Goal: Task Accomplishment & Management: Use online tool/utility

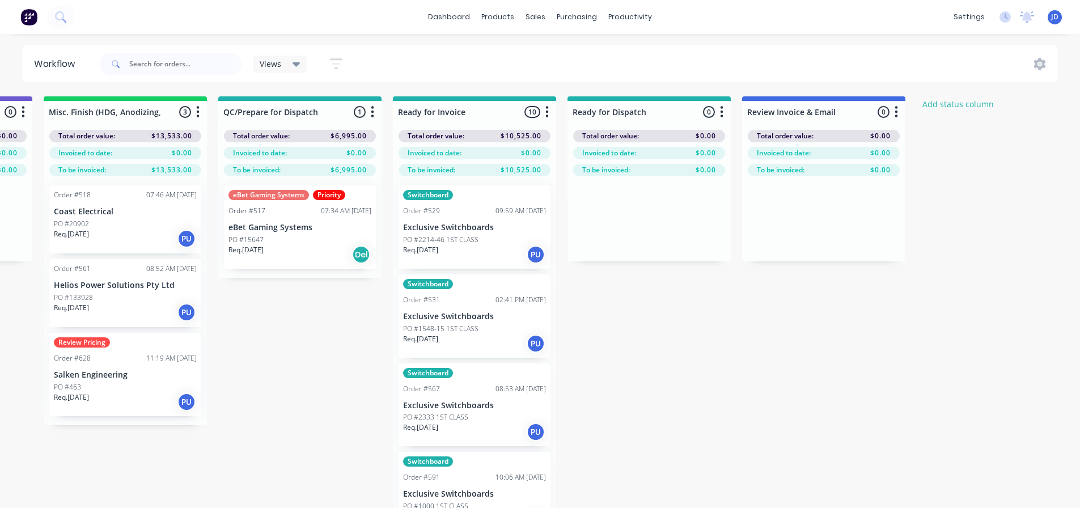
scroll to position [54, 0]
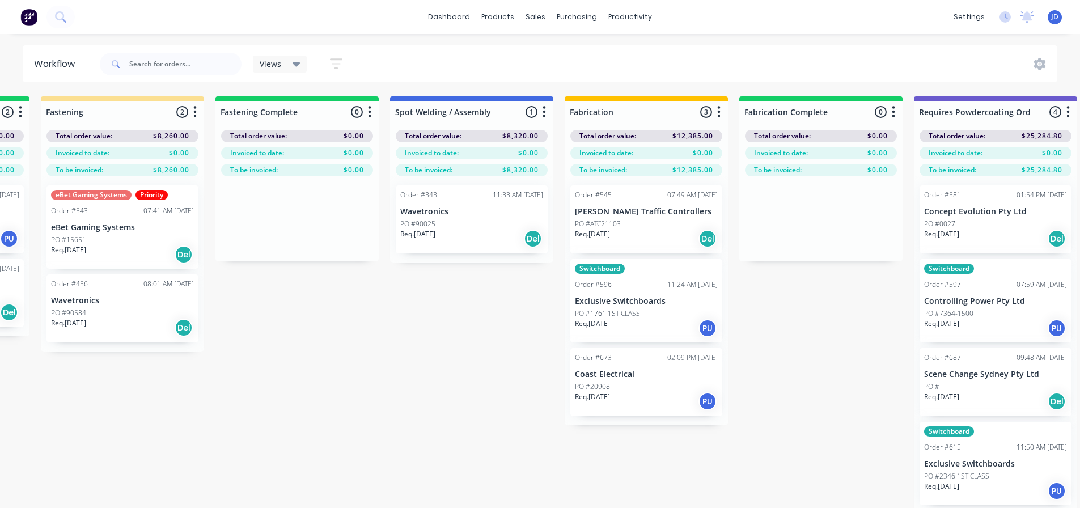
drag, startPoint x: 764, startPoint y: 413, endPoint x: 638, endPoint y: 372, distance: 132.4
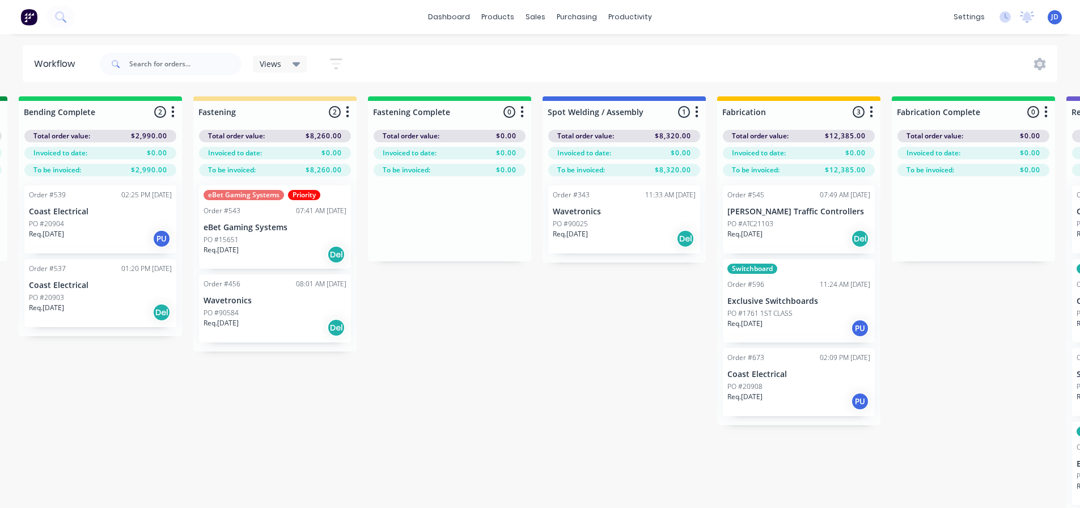
drag, startPoint x: 445, startPoint y: 353, endPoint x: 424, endPoint y: 347, distance: 22.4
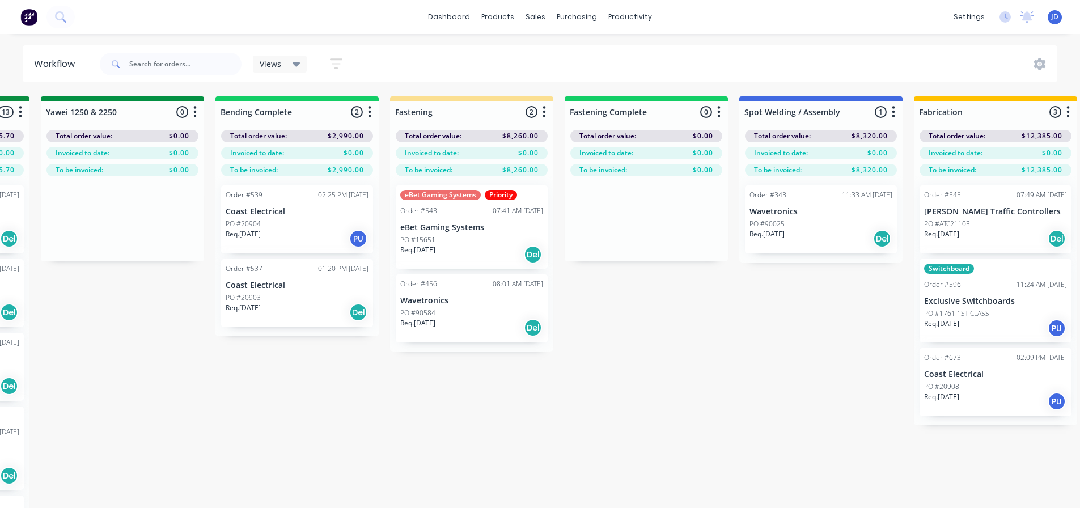
drag, startPoint x: 419, startPoint y: 385, endPoint x: 398, endPoint y: 381, distance: 20.9
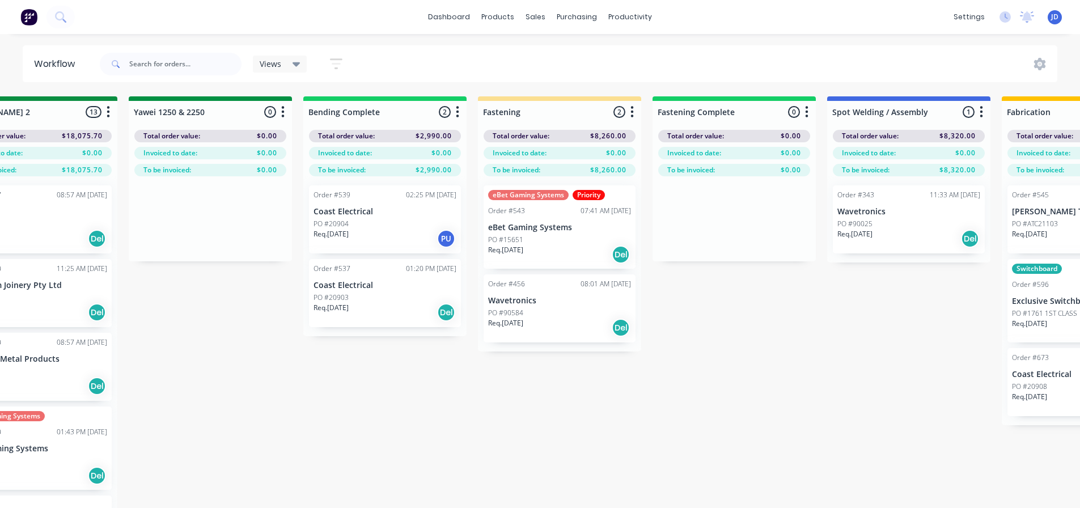
drag, startPoint x: 520, startPoint y: 411, endPoint x: 497, endPoint y: 406, distance: 23.2
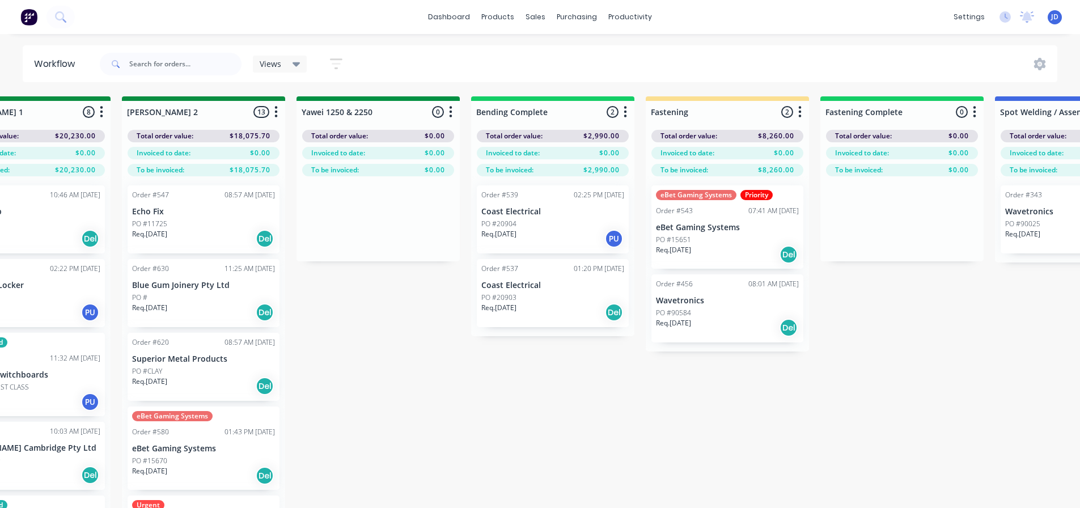
drag, startPoint x: 540, startPoint y: 432, endPoint x: 454, endPoint y: 422, distance: 86.1
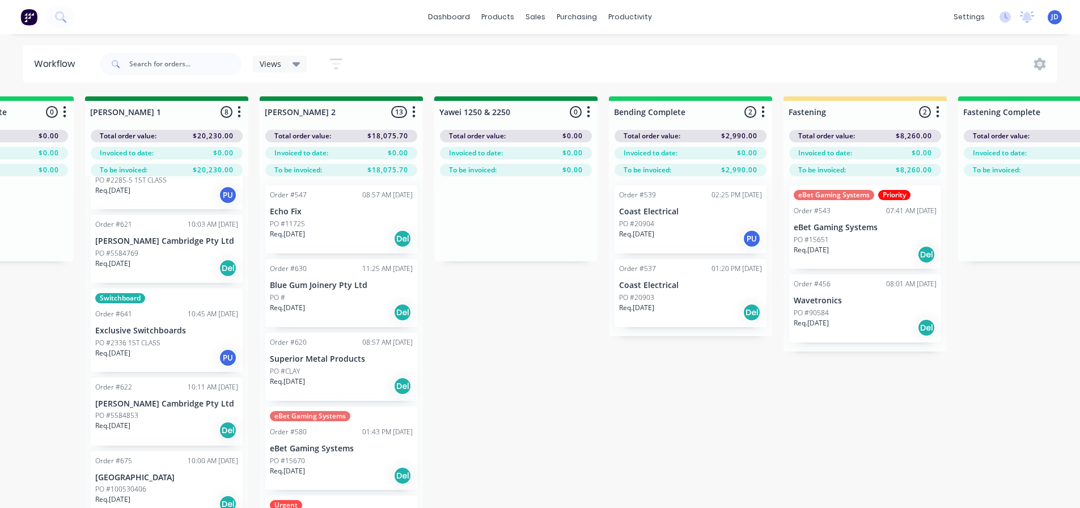
scroll to position [82, 0]
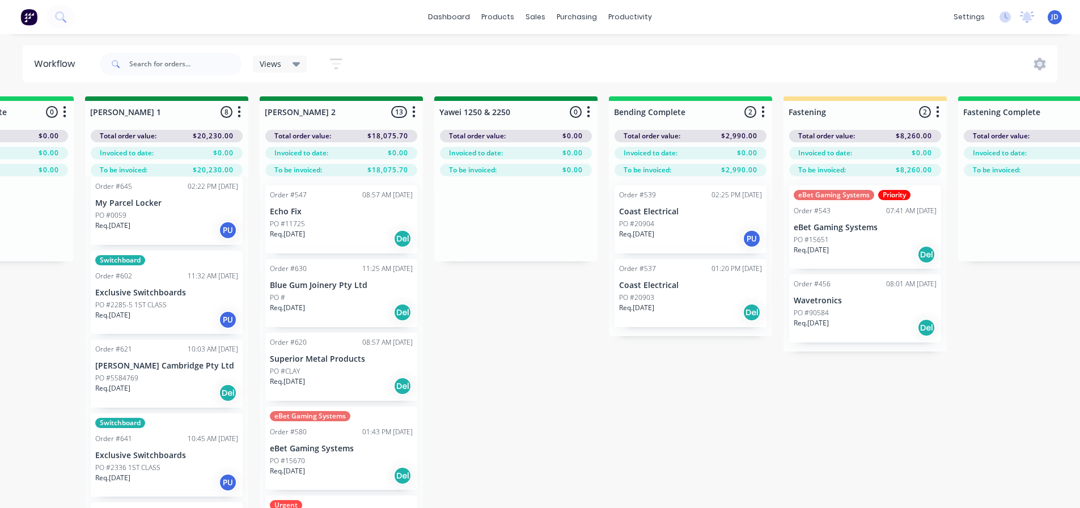
drag, startPoint x: 33, startPoint y: 320, endPoint x: 61, endPoint y: 319, distance: 28.4
click at [34, 319] on div "On Hold 1 Status colour #FF4949 hex #FF4949 Save Cancel Notifications Email SMS…" at bounding box center [545, 322] width 5177 height 452
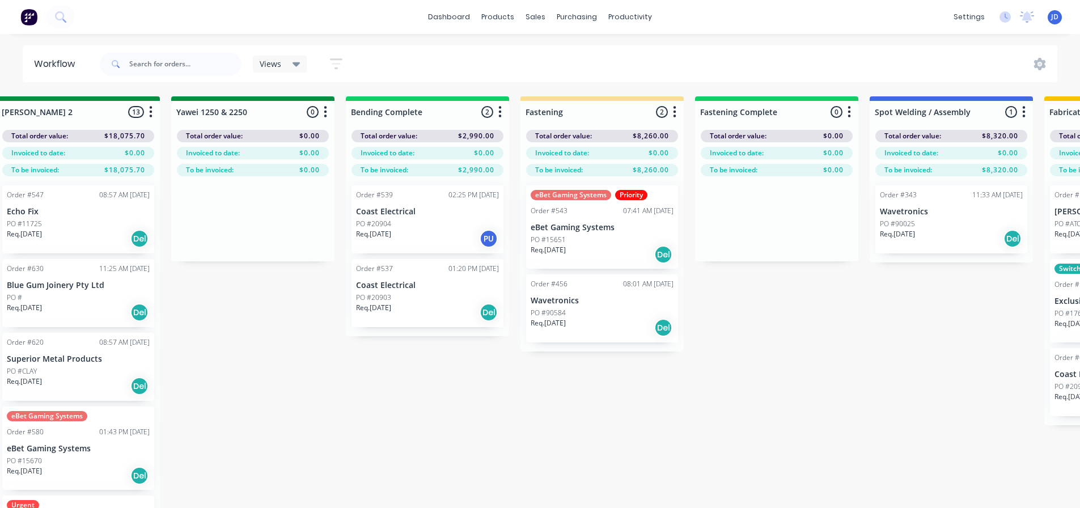
drag, startPoint x: 631, startPoint y: 318, endPoint x: 676, endPoint y: 328, distance: 46.4
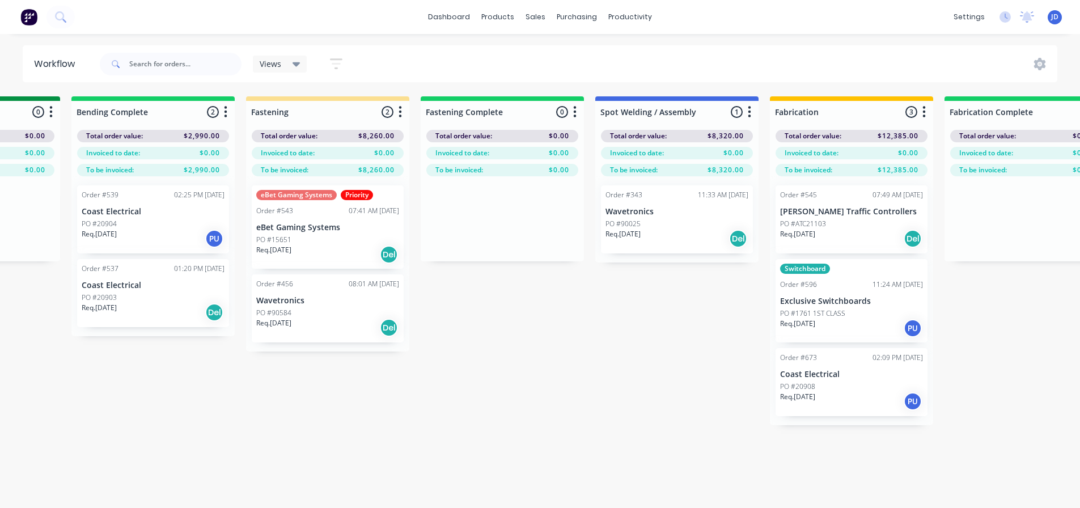
drag, startPoint x: 634, startPoint y: 386, endPoint x: 644, endPoint y: 377, distance: 14.1
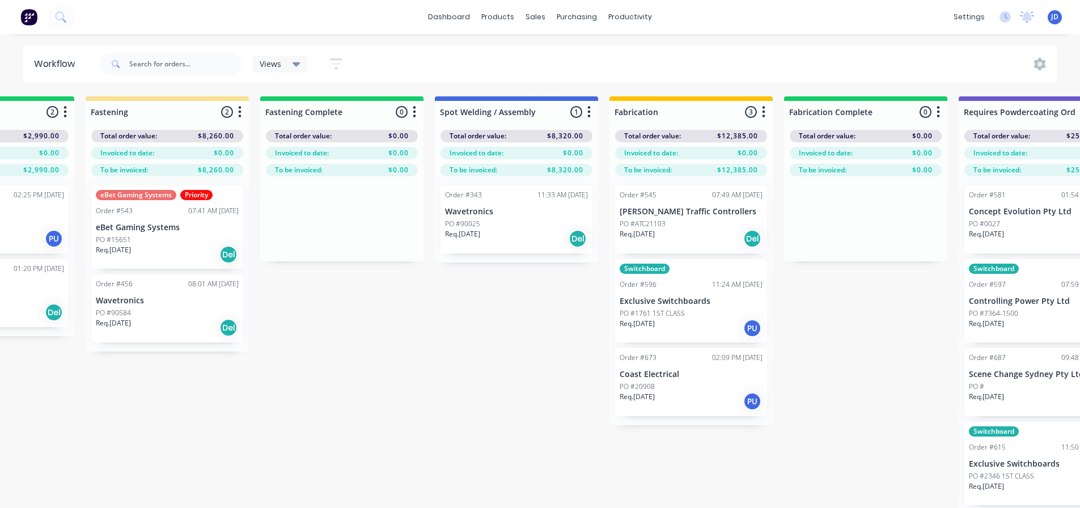
drag, startPoint x: 521, startPoint y: 362, endPoint x: 571, endPoint y: 356, distance: 49.7
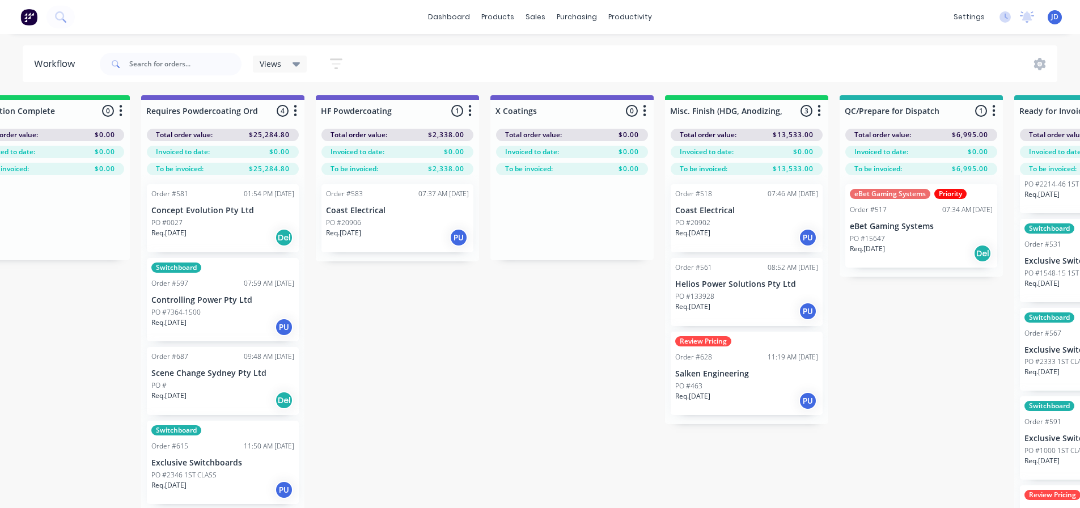
drag, startPoint x: 406, startPoint y: 361, endPoint x: 498, endPoint y: 359, distance: 91.8
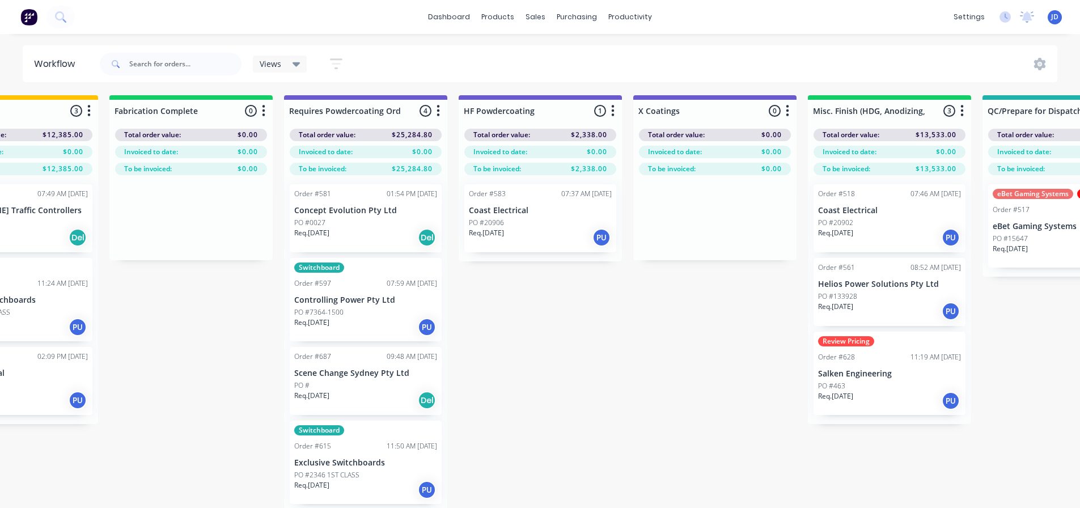
drag, startPoint x: 564, startPoint y: 381, endPoint x: 463, endPoint y: 365, distance: 102.1
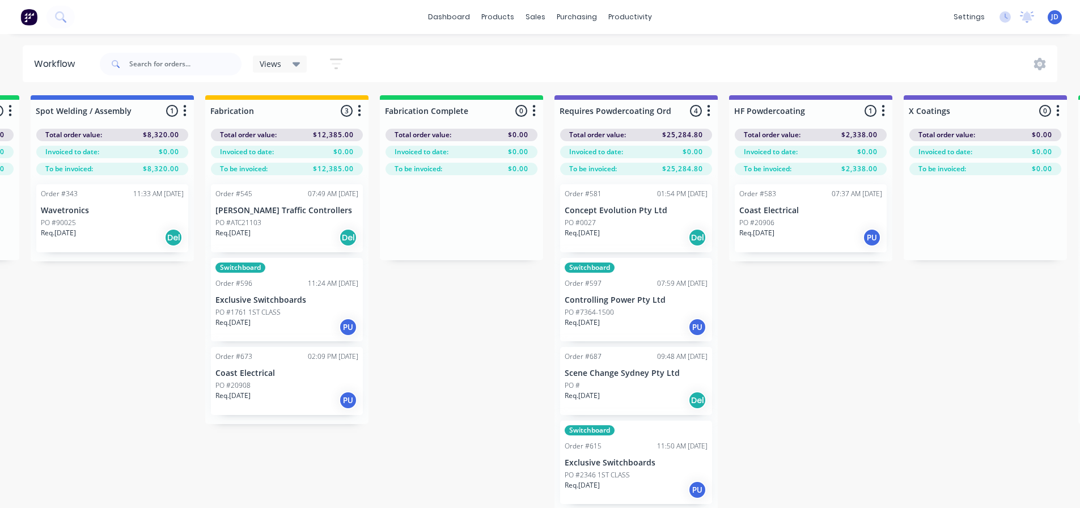
drag, startPoint x: 447, startPoint y: 374, endPoint x: 412, endPoint y: 364, distance: 35.9
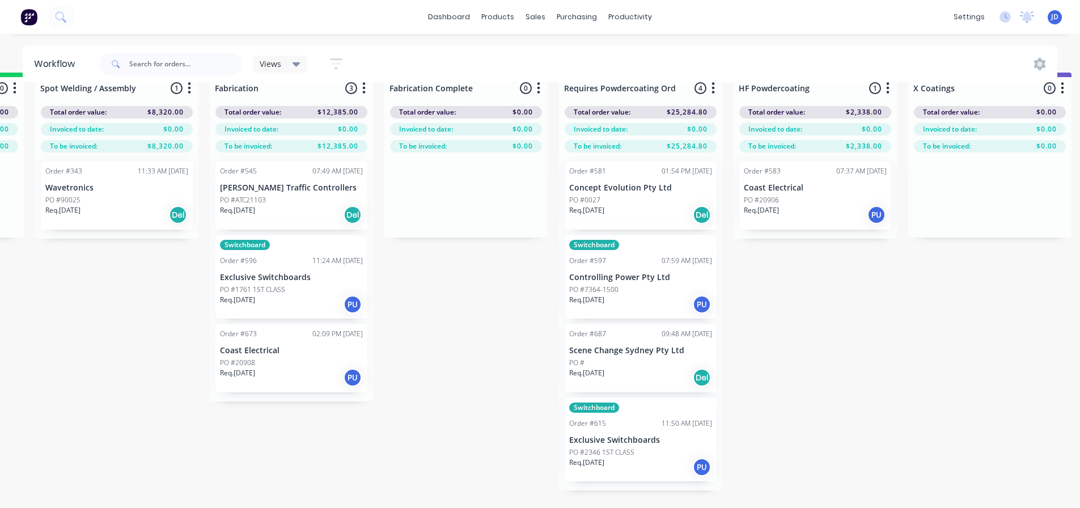
scroll to position [0, 3131]
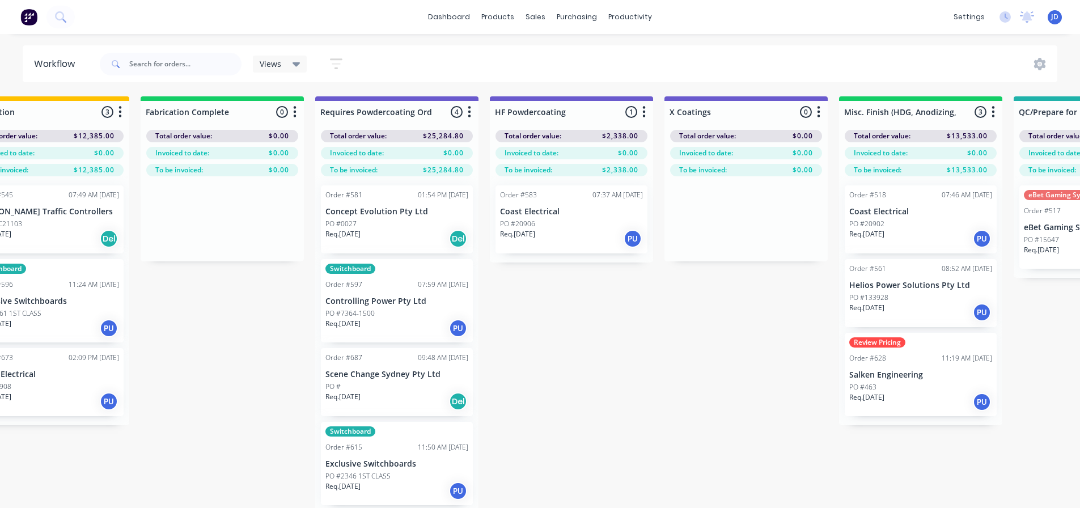
drag, startPoint x: 822, startPoint y: 391, endPoint x: 894, endPoint y: 383, distance: 72.5
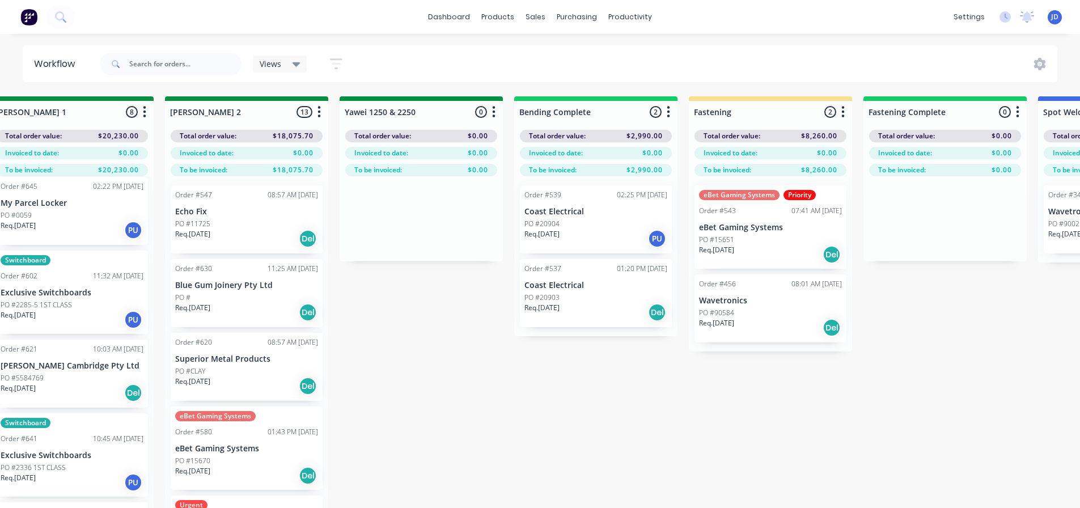
drag, startPoint x: 775, startPoint y: 451, endPoint x: 747, endPoint y: 426, distance: 37.7
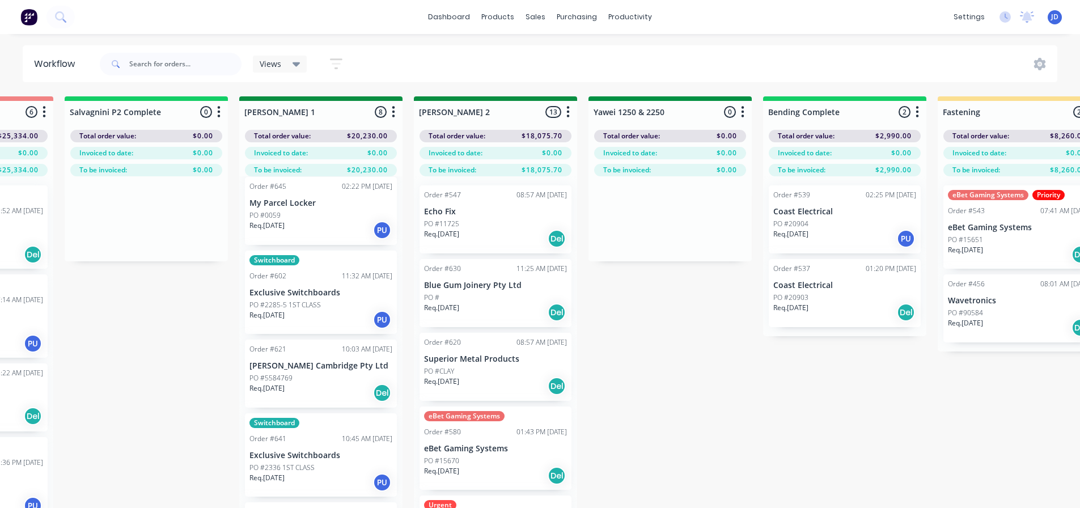
drag, startPoint x: 753, startPoint y: 436, endPoint x: 673, endPoint y: 402, distance: 86.8
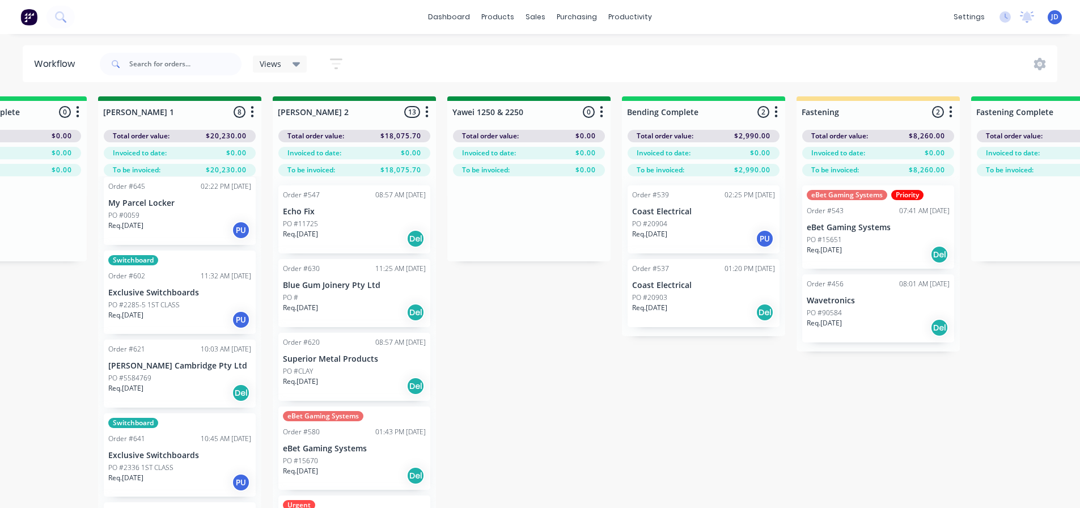
drag, startPoint x: 752, startPoint y: 380, endPoint x: 802, endPoint y: 375, distance: 50.7
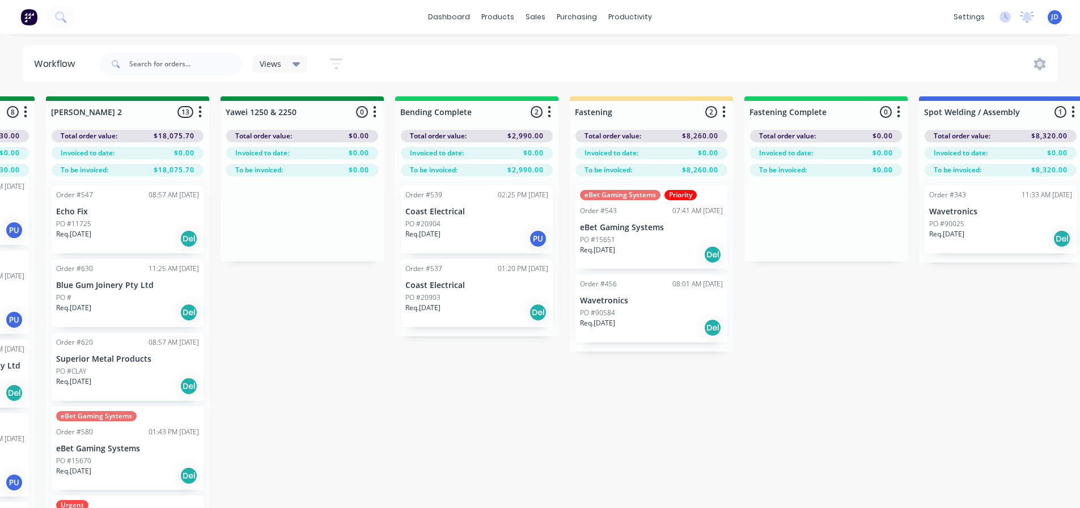
scroll to position [0, 2298]
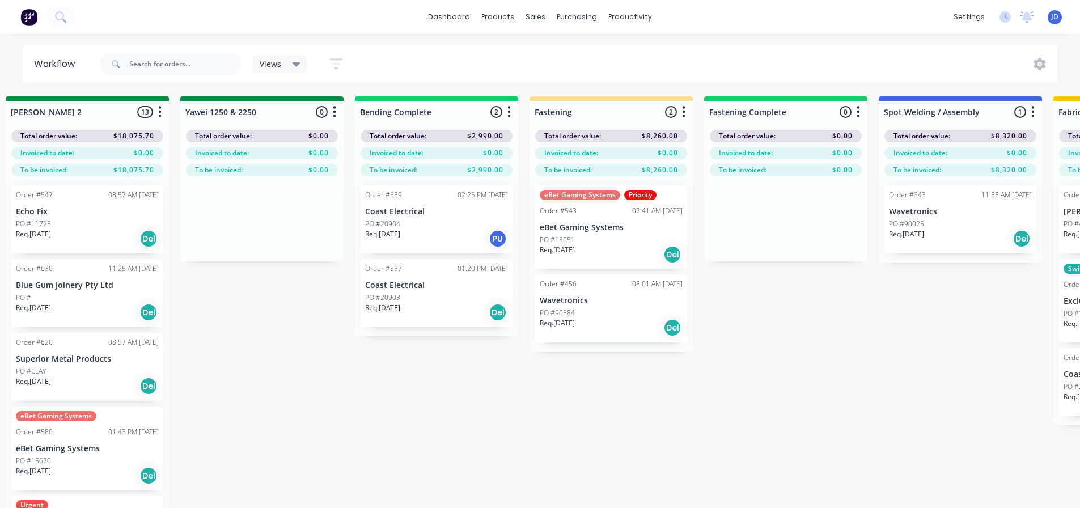
drag, startPoint x: 793, startPoint y: 406, endPoint x: 828, endPoint y: 390, distance: 37.8
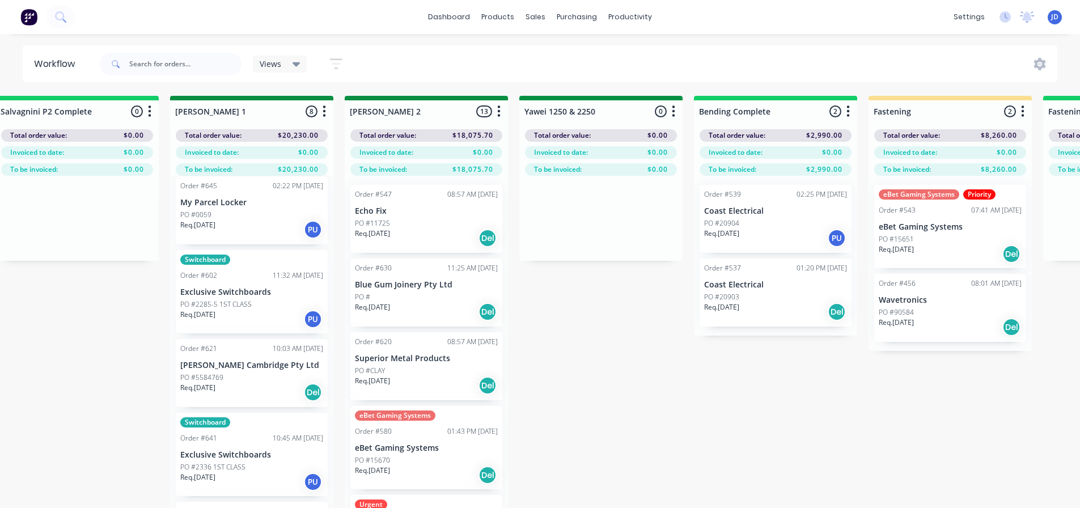
drag, startPoint x: 828, startPoint y: 390, endPoint x: 732, endPoint y: 385, distance: 95.9
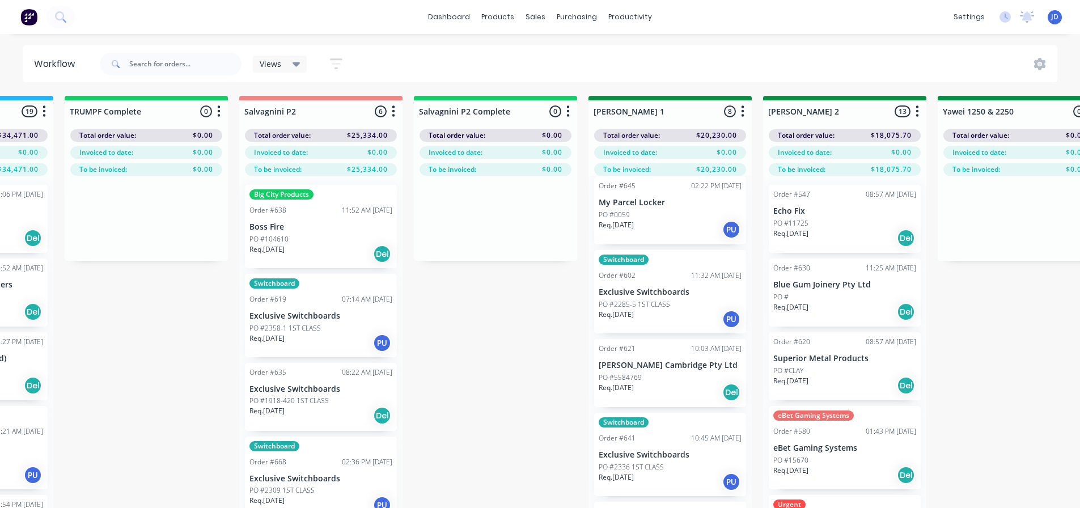
drag, startPoint x: 665, startPoint y: 382, endPoint x: 654, endPoint y: 378, distance: 11.5
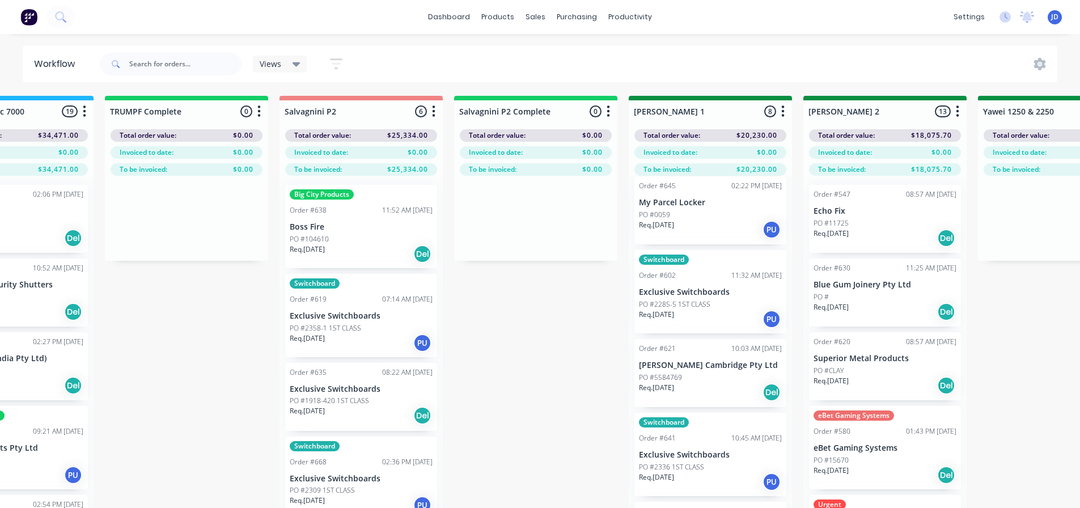
scroll to position [1, 1396]
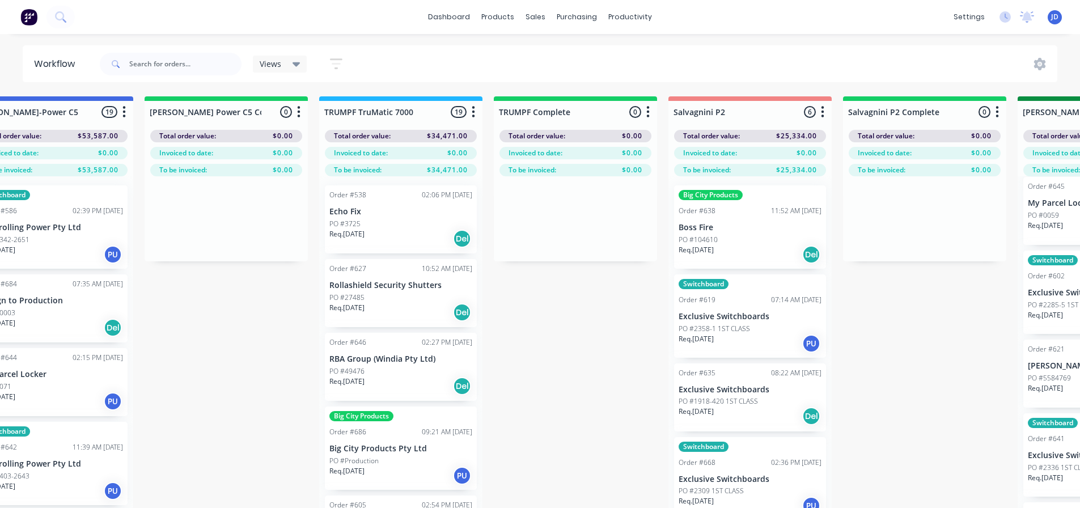
drag, startPoint x: 385, startPoint y: 334, endPoint x: 349, endPoint y: 317, distance: 40.3
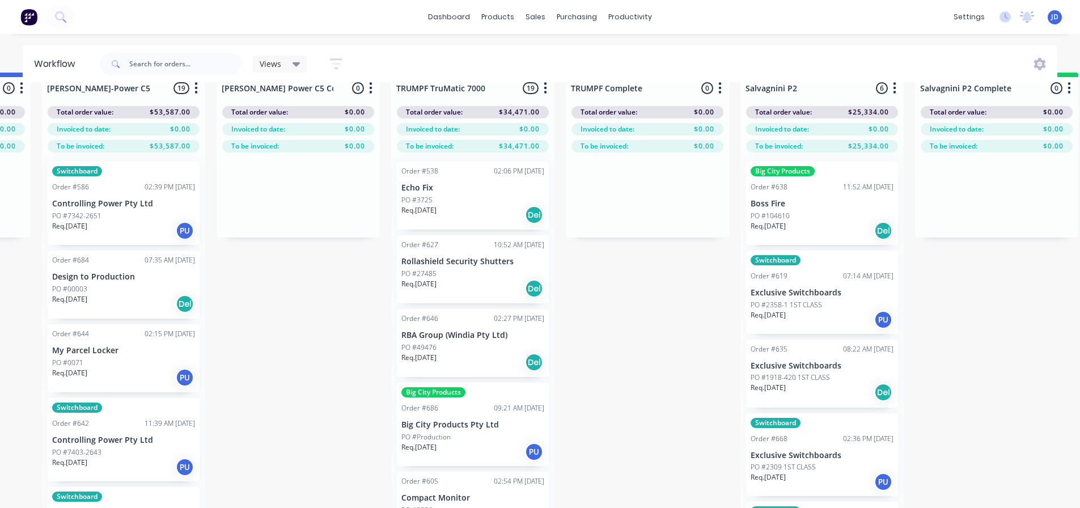
scroll to position [0, 1030]
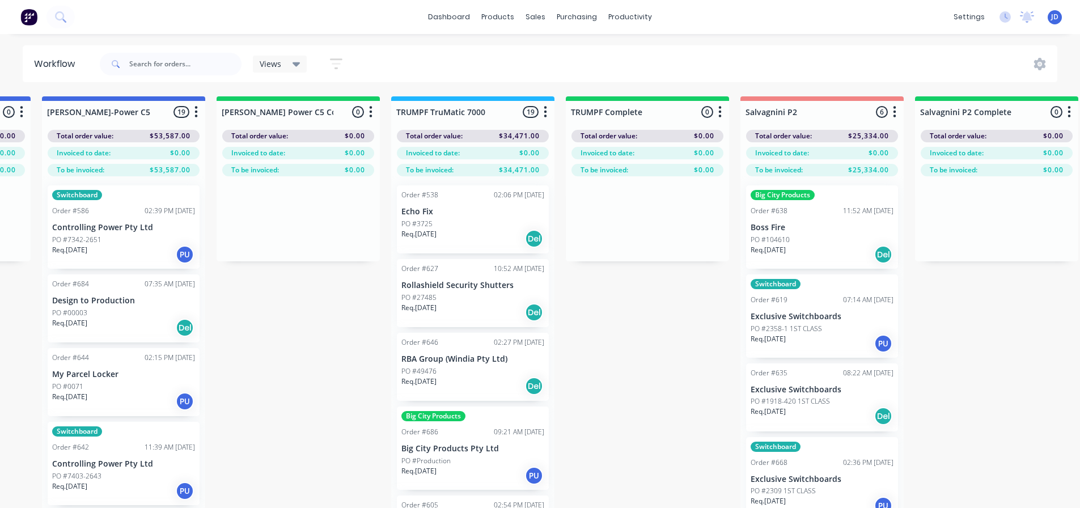
click at [832, 326] on div "PO #2358-1 1ST CLASS" at bounding box center [821, 329] width 143 height 10
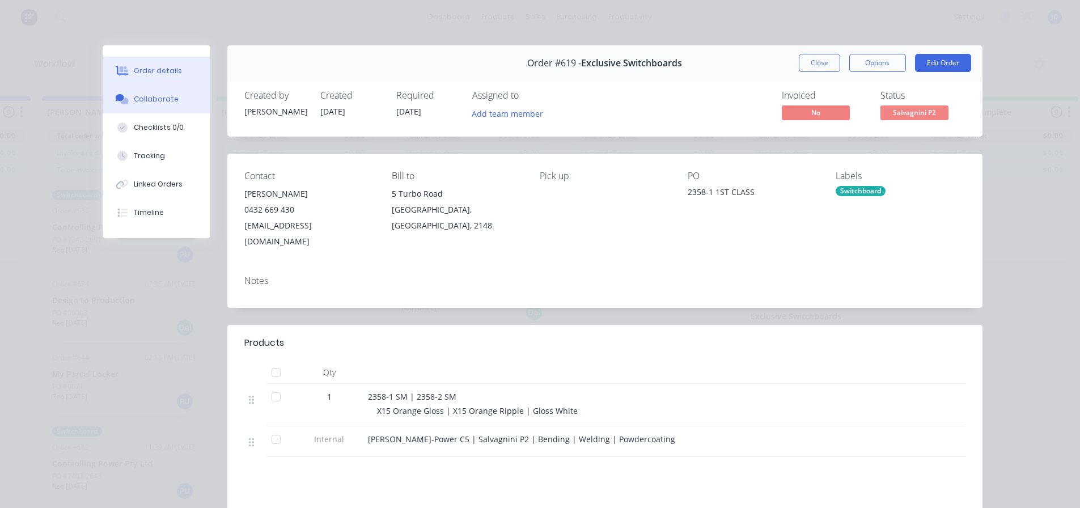
click at [150, 104] on button "Collaborate" at bounding box center [157, 99] width 108 height 28
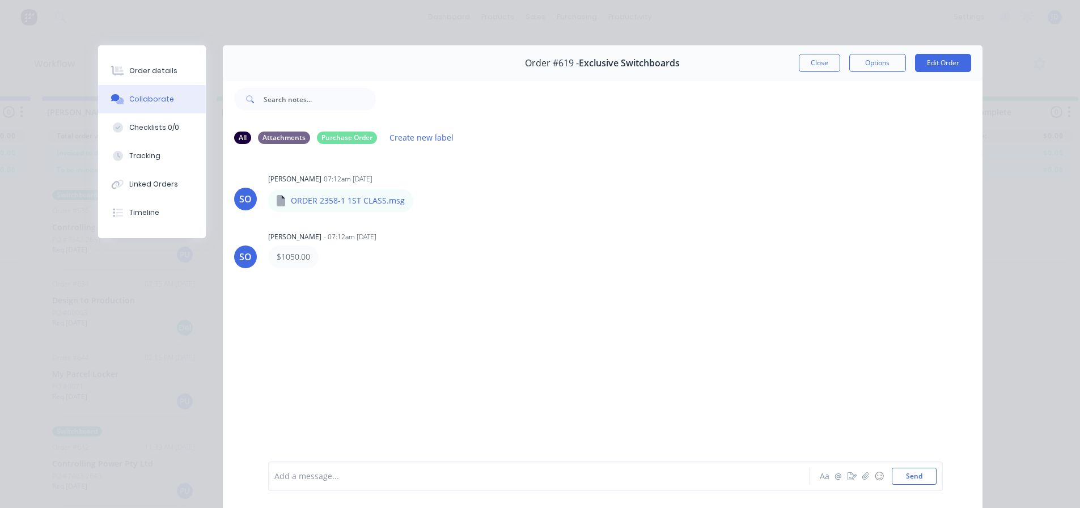
click at [819, 67] on button "Close" at bounding box center [819, 63] width 41 height 18
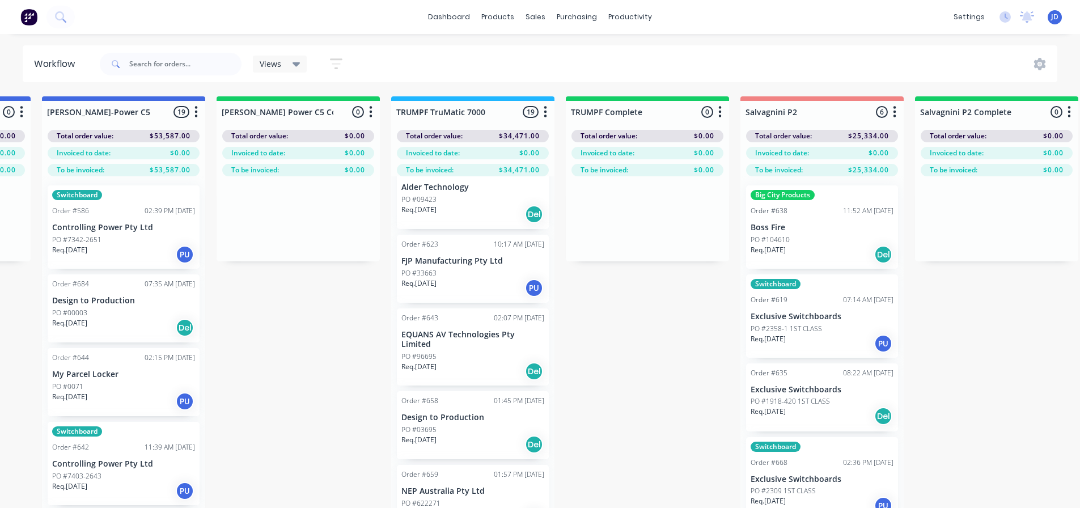
scroll to position [907, 0]
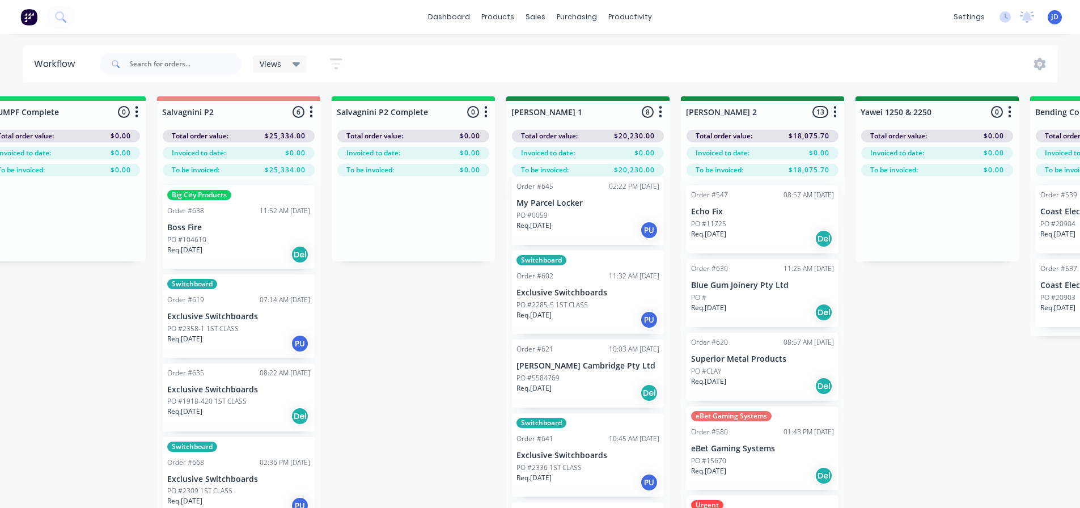
drag, startPoint x: 594, startPoint y: 400, endPoint x: 711, endPoint y: 377, distance: 119.5
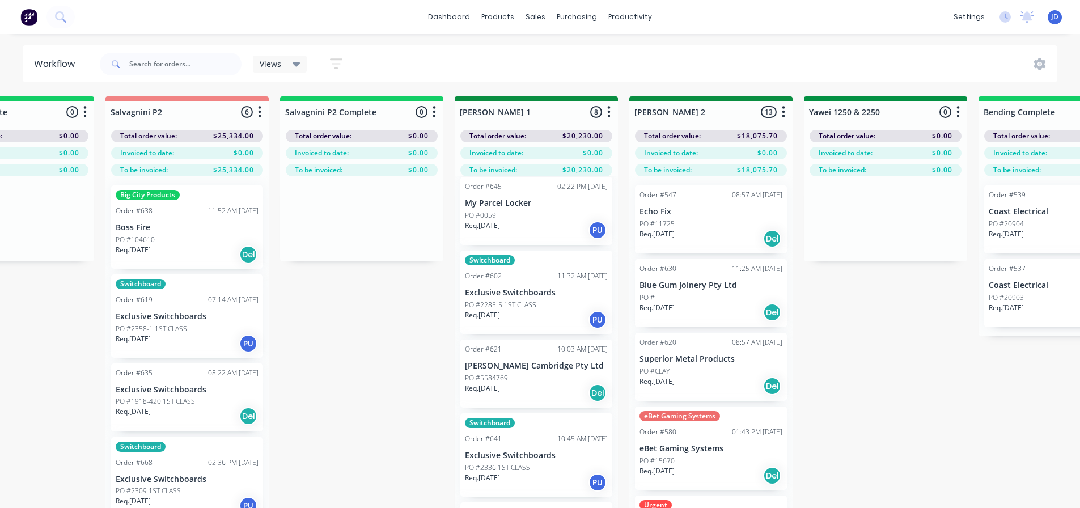
drag, startPoint x: 401, startPoint y: 322, endPoint x: 537, endPoint y: 321, distance: 136.6
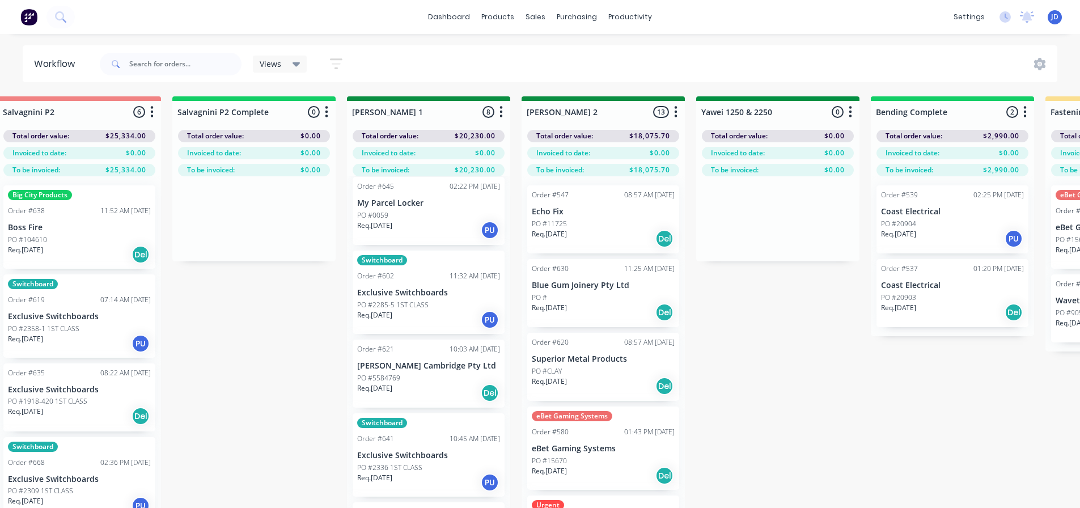
drag, startPoint x: 246, startPoint y: 389, endPoint x: 162, endPoint y: 360, distance: 89.3
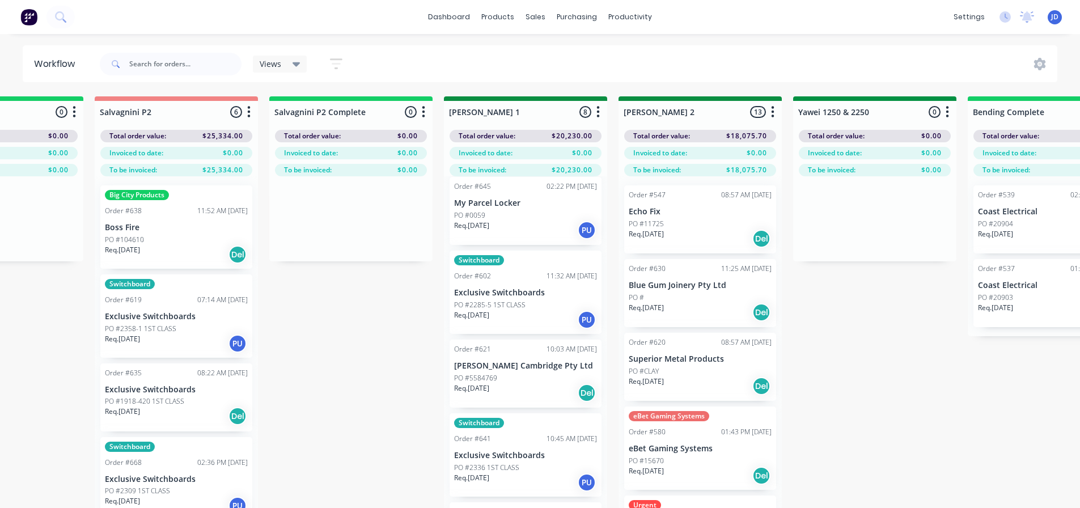
drag, startPoint x: 208, startPoint y: 375, endPoint x: 115, endPoint y: 334, distance: 101.3
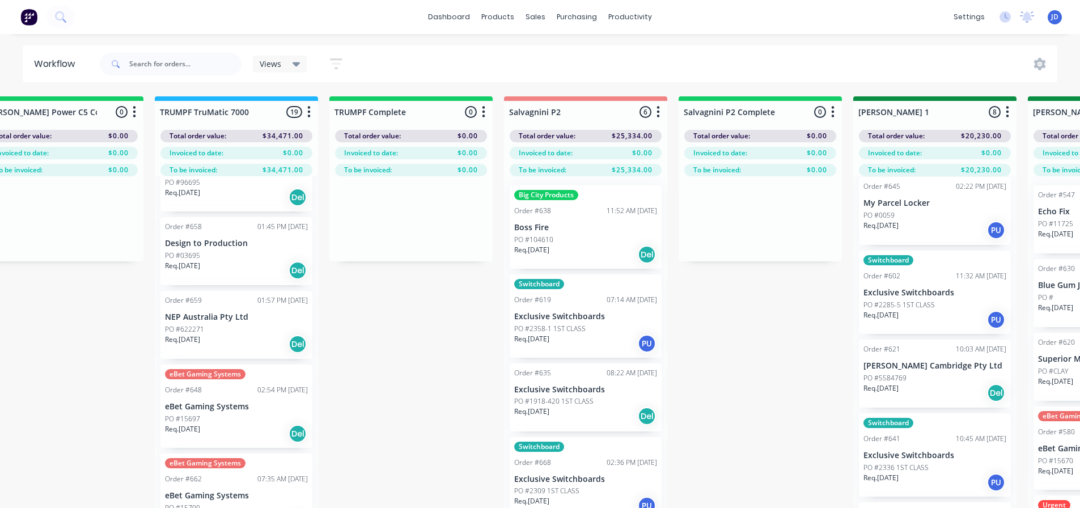
drag, startPoint x: 390, startPoint y: 370, endPoint x: 257, endPoint y: 337, distance: 136.5
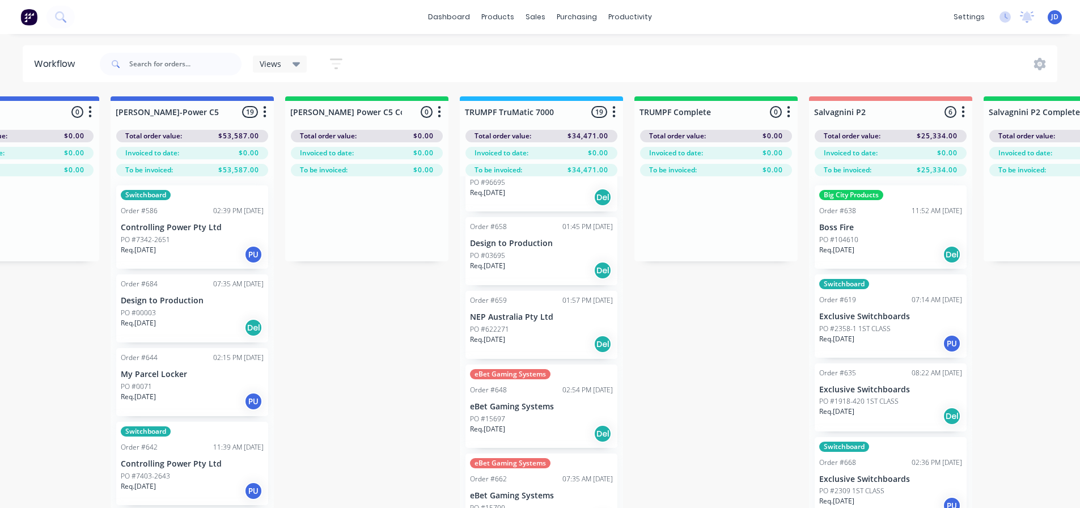
drag, startPoint x: 355, startPoint y: 358, endPoint x: 169, endPoint y: 324, distance: 189.1
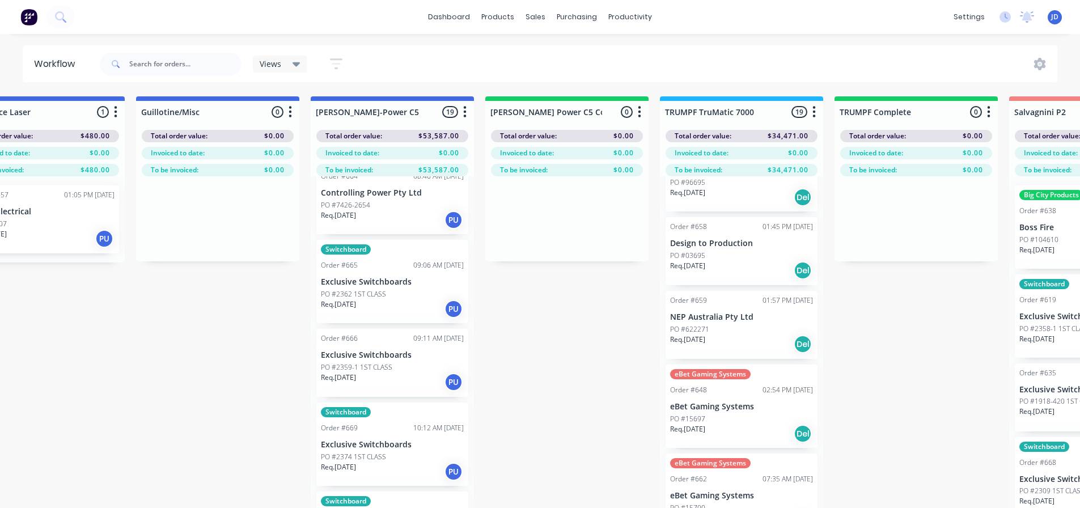
scroll to position [453, 0]
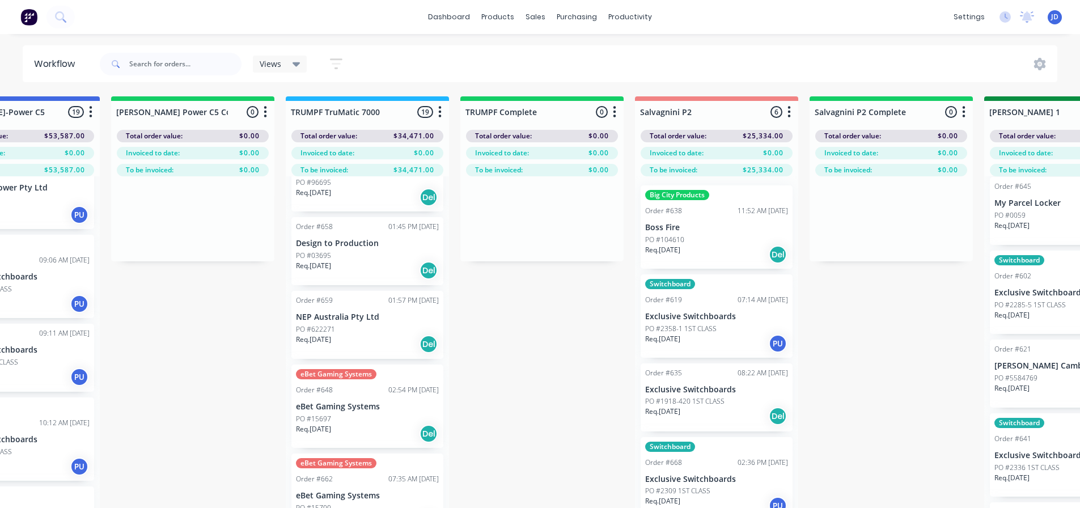
drag, startPoint x: 649, startPoint y: 376, endPoint x: 768, endPoint y: 375, distance: 119.0
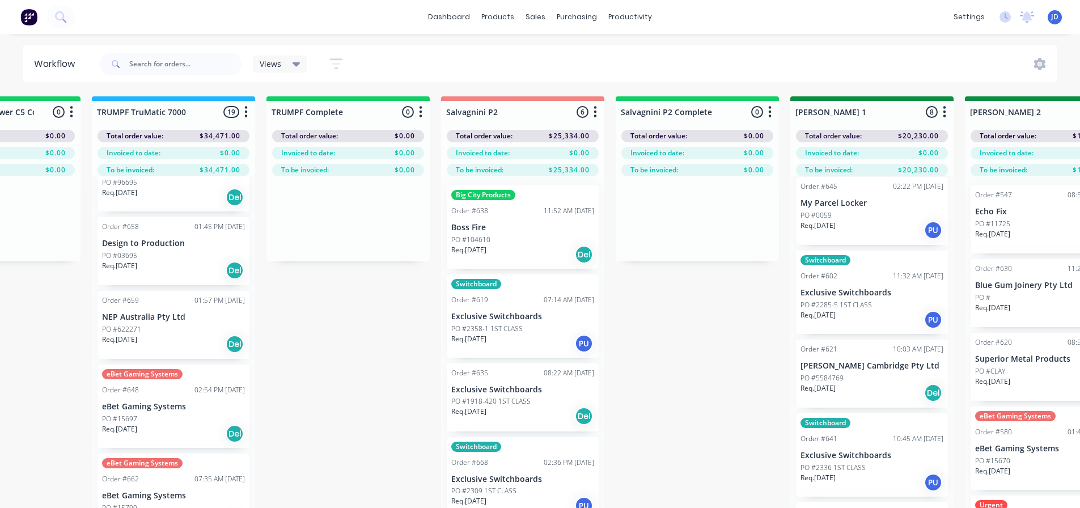
drag, startPoint x: 722, startPoint y: 312, endPoint x: 771, endPoint y: 314, distance: 48.8
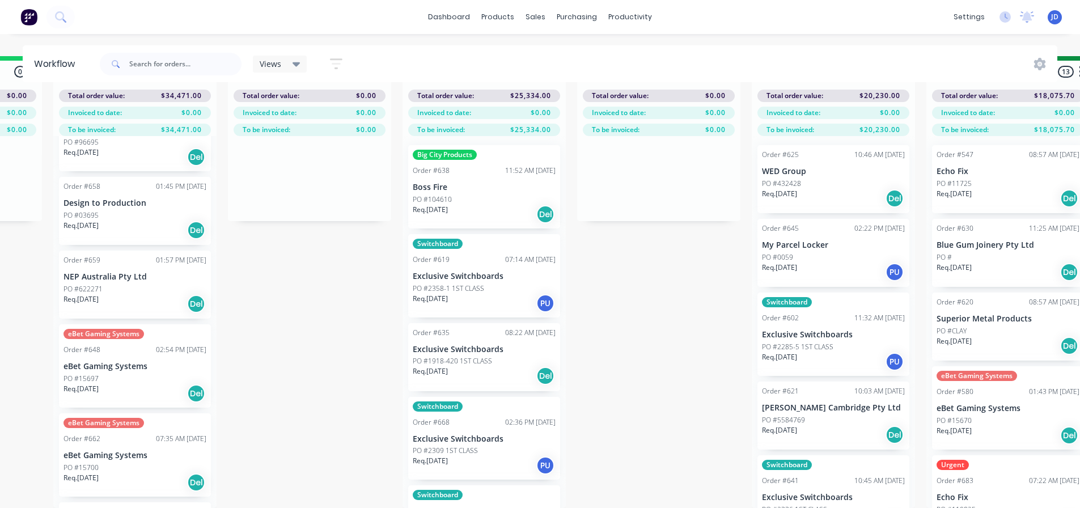
scroll to position [0, 1368]
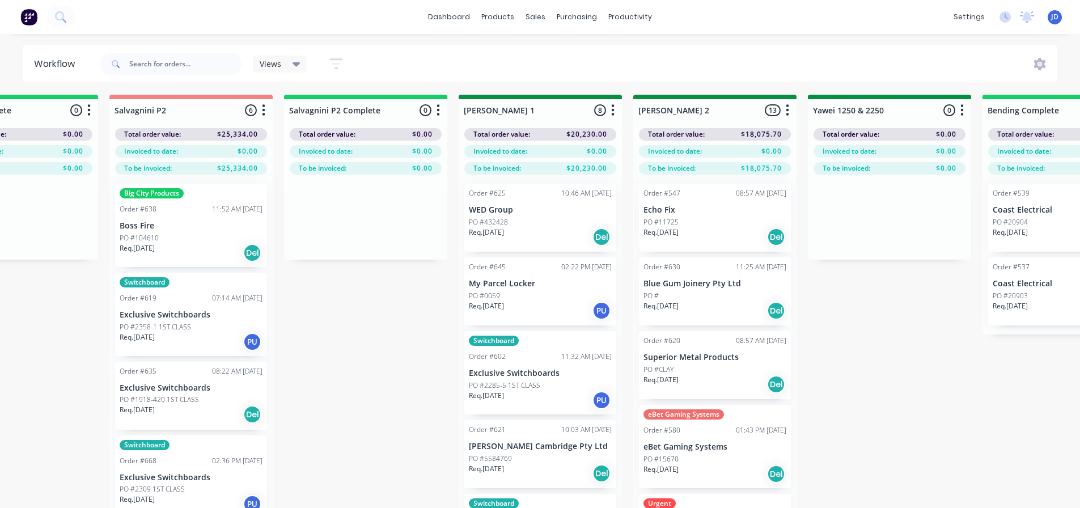
drag, startPoint x: 663, startPoint y: 348, endPoint x: 765, endPoint y: 355, distance: 102.2
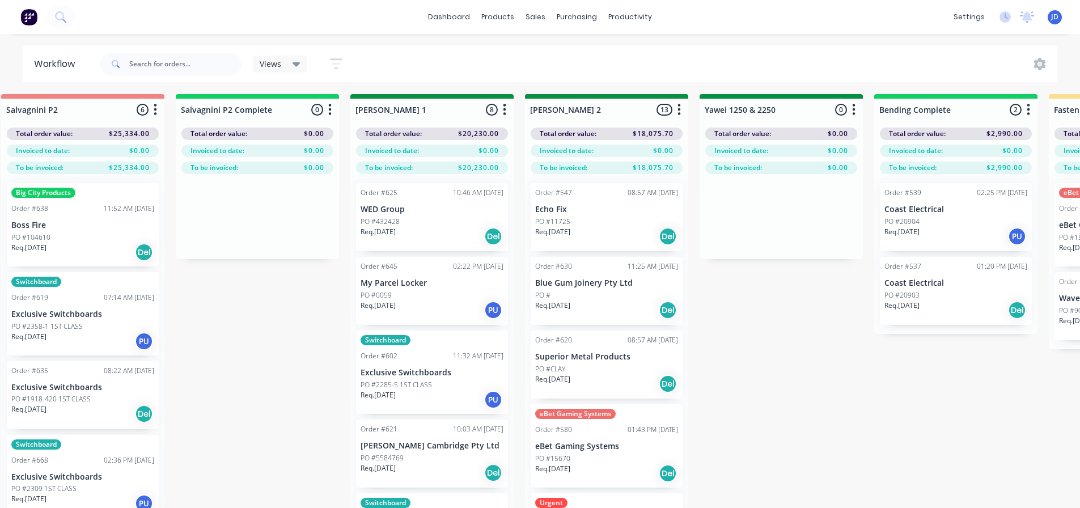
drag, startPoint x: 858, startPoint y: 350, endPoint x: 893, endPoint y: 353, distance: 34.6
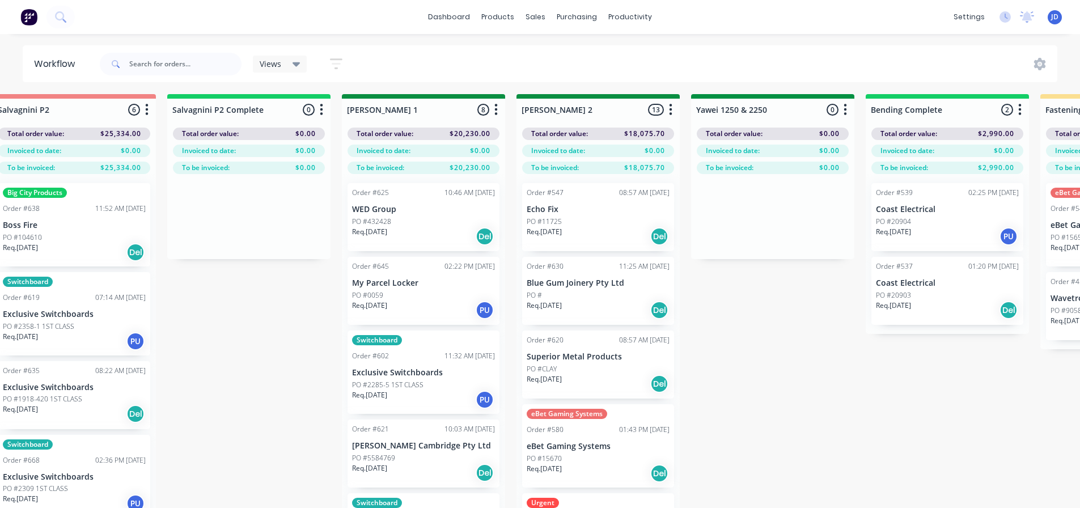
click at [908, 227] on p "Req. [DATE]" at bounding box center [893, 232] width 35 height 10
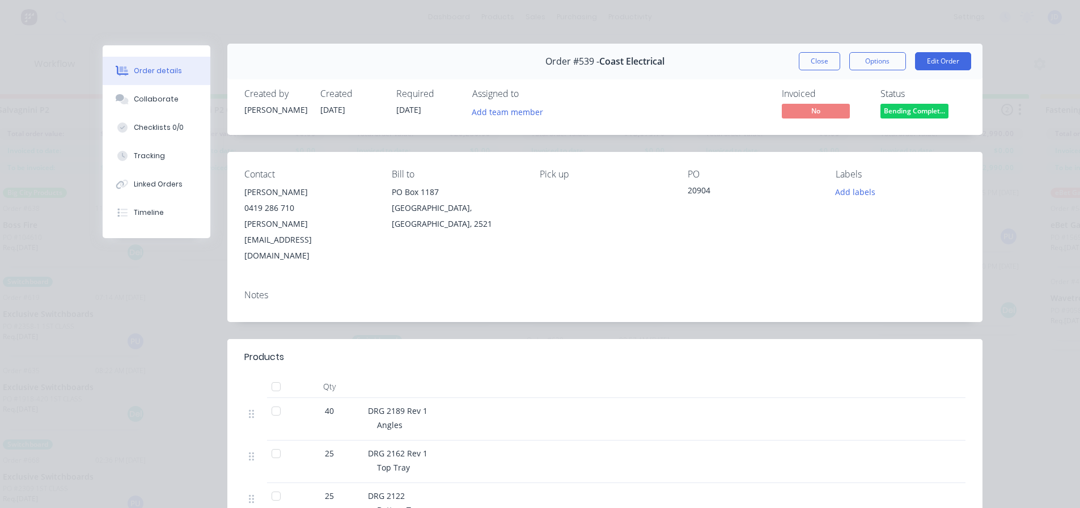
scroll to position [0, 0]
click at [929, 110] on span "Bending Complet..." at bounding box center [914, 112] width 68 height 14
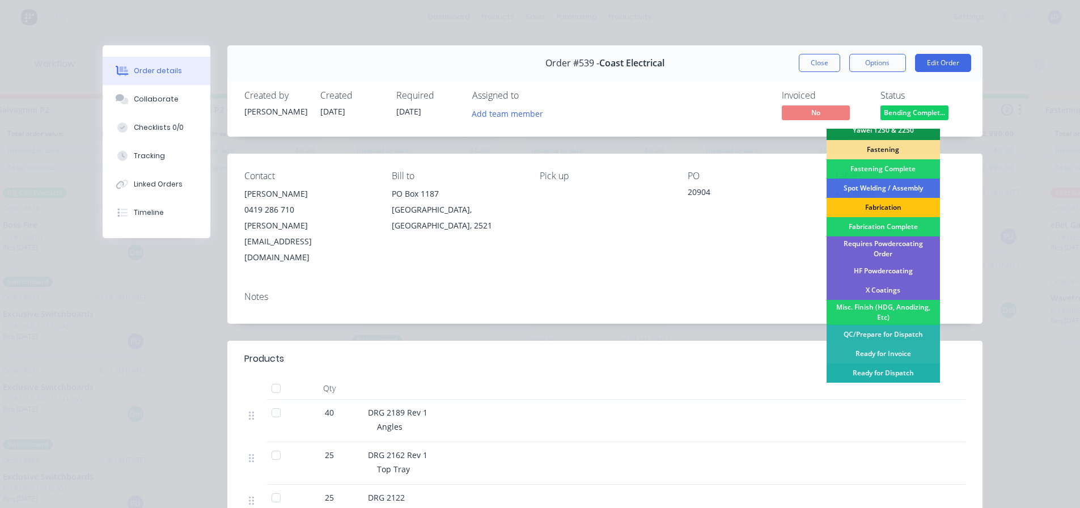
scroll to position [331, 0]
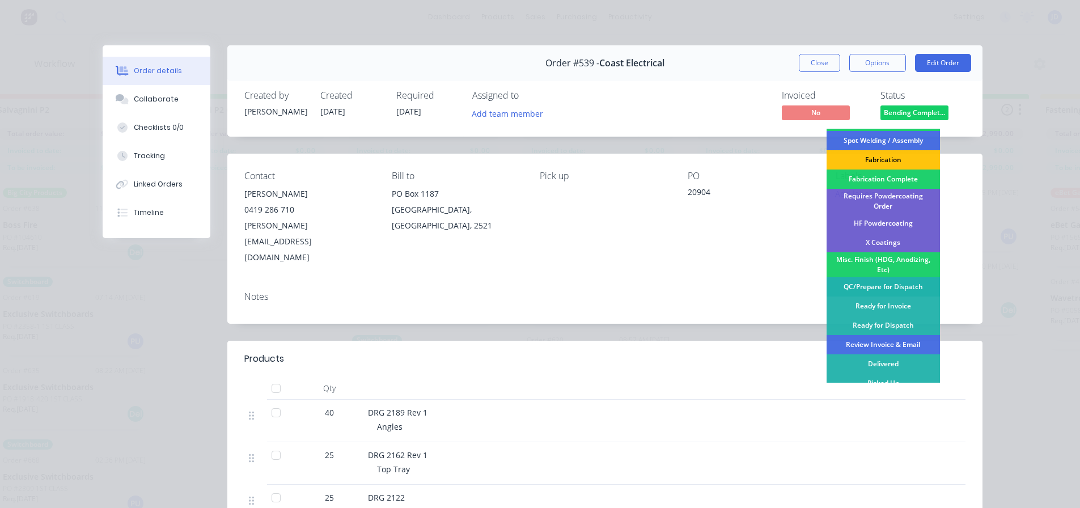
click at [902, 286] on div "QC/Prepare for Dispatch" at bounding box center [882, 286] width 113 height 19
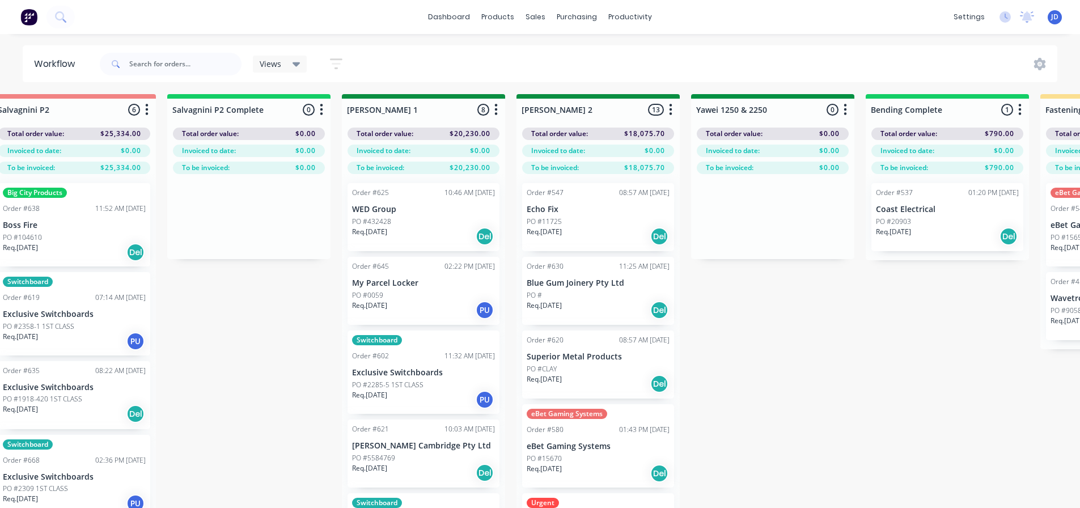
click at [957, 220] on div "PO #20903" at bounding box center [947, 221] width 143 height 10
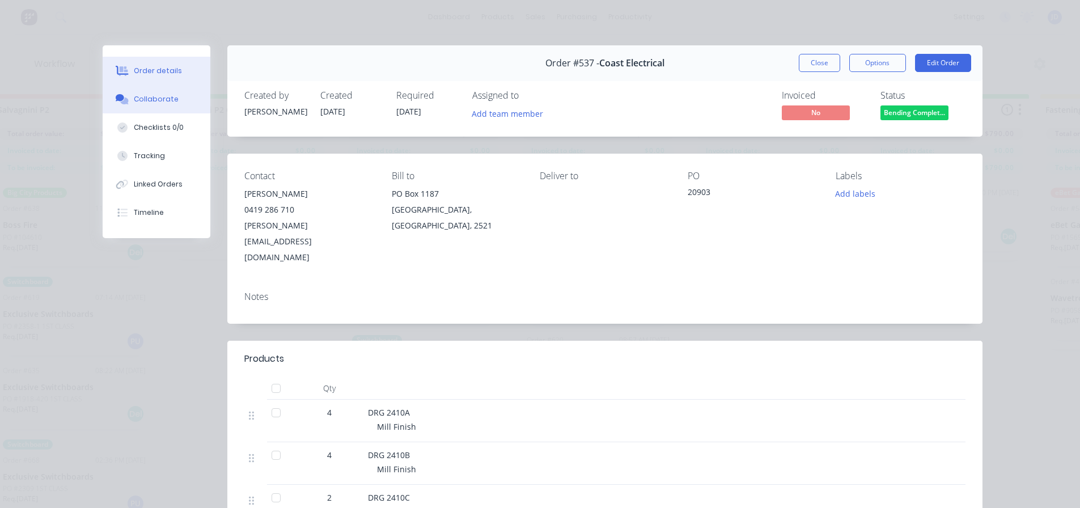
click at [171, 105] on button "Collaborate" at bounding box center [157, 99] width 108 height 28
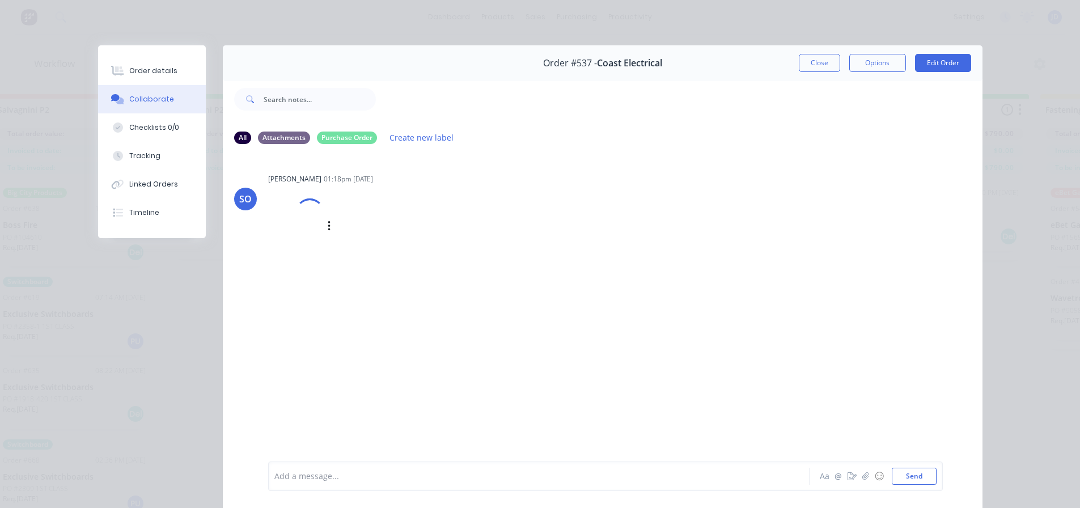
click at [302, 223] on div at bounding box center [309, 212] width 33 height 33
click at [180, 65] on button "Order details" at bounding box center [152, 71] width 108 height 28
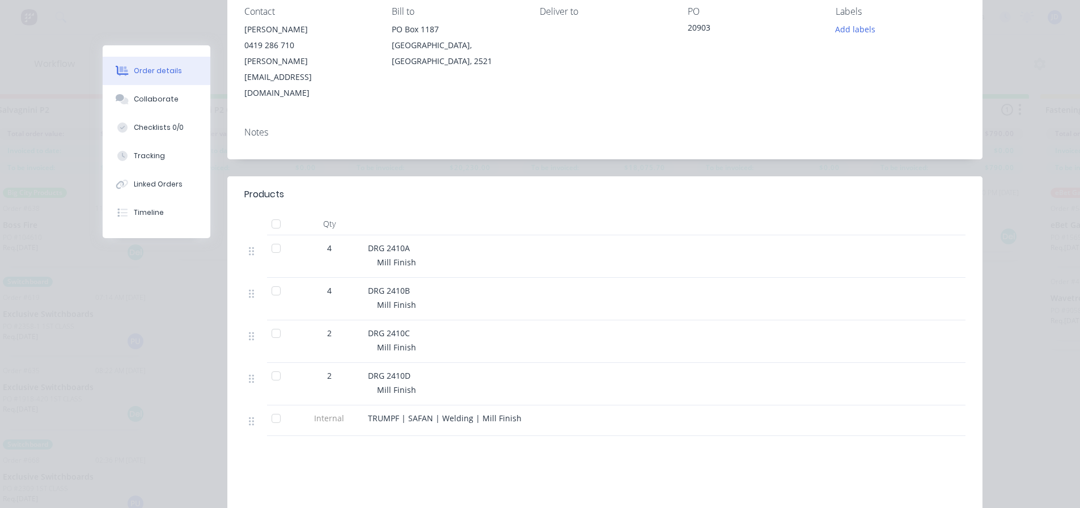
scroll to position [170, 0]
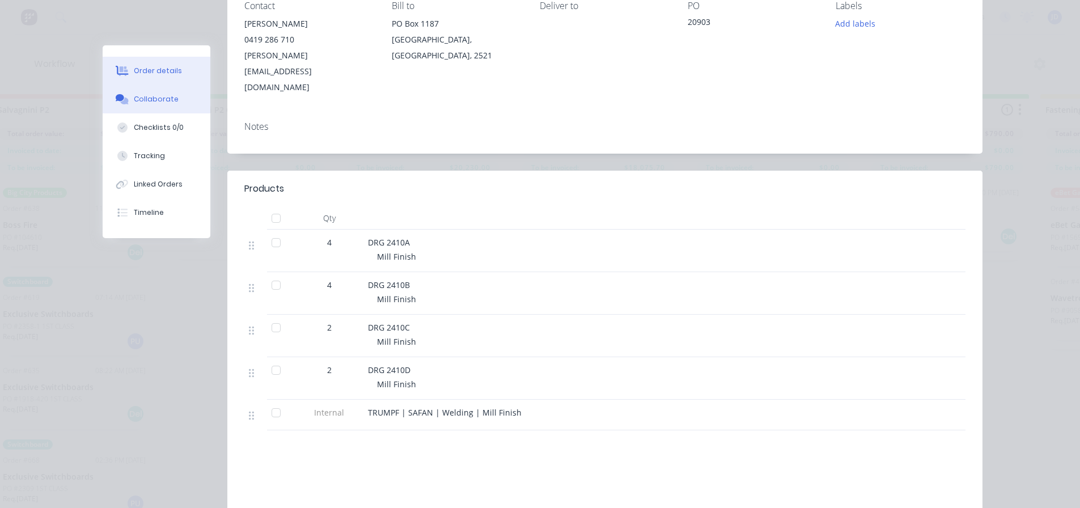
click at [124, 100] on icon at bounding box center [124, 100] width 8 height 7
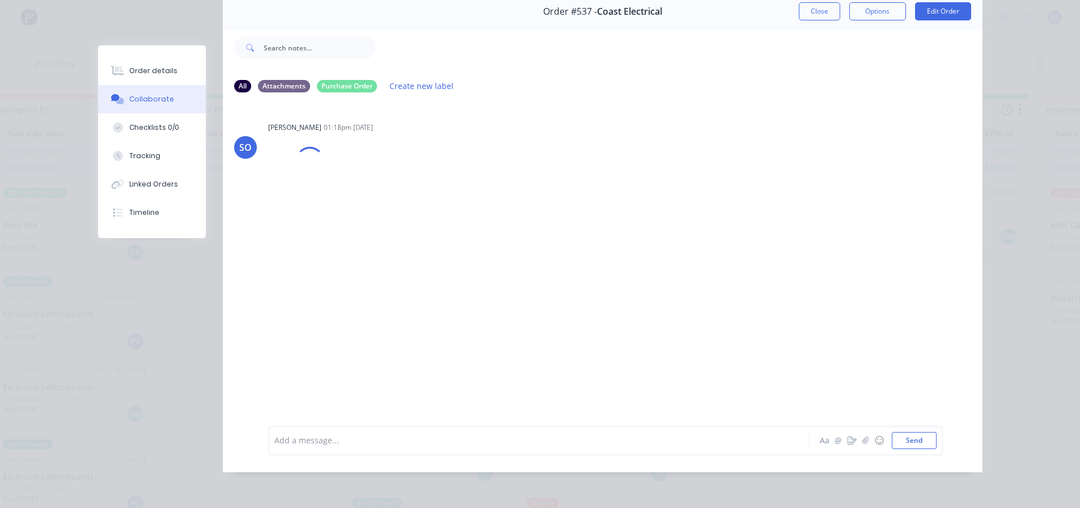
scroll to position [0, 0]
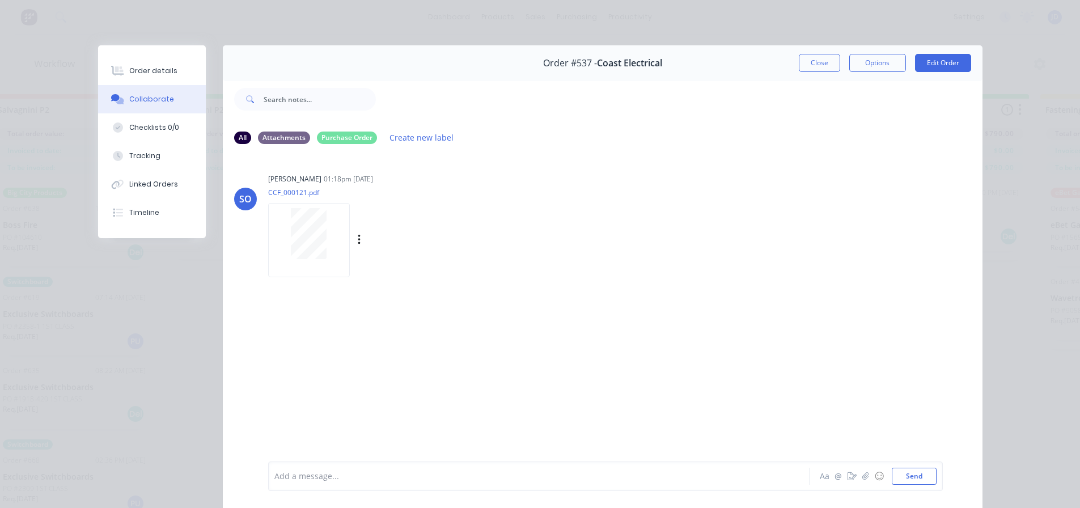
click at [362, 207] on div "Labels Download Delete" at bounding box center [372, 240] width 208 height 85
